Goal: Find specific page/section: Find specific page/section

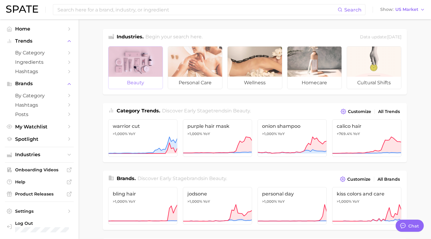
click at [144, 68] on div at bounding box center [136, 62] width 54 height 30
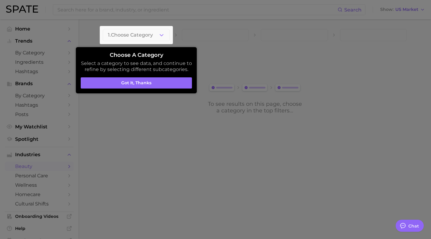
click at [161, 34] on div at bounding box center [136, 35] width 73 height 18
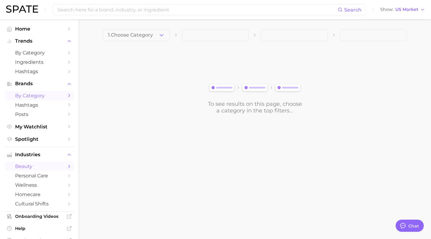
click at [67, 95] on icon "Sidebar" at bounding box center [68, 95] width 5 height 5
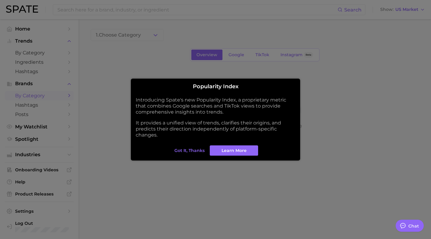
click at [68, 105] on div at bounding box center [215, 119] width 431 height 239
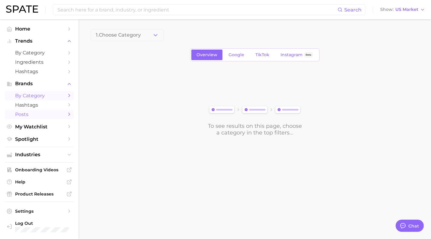
click at [67, 115] on icon "Sidebar" at bounding box center [68, 114] width 5 height 5
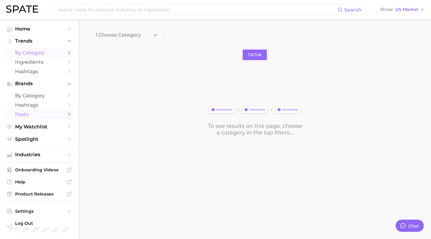
click at [69, 52] on polyline "Sidebar" at bounding box center [70, 52] width 2 height 3
